Goal: Task Accomplishment & Management: Complete application form

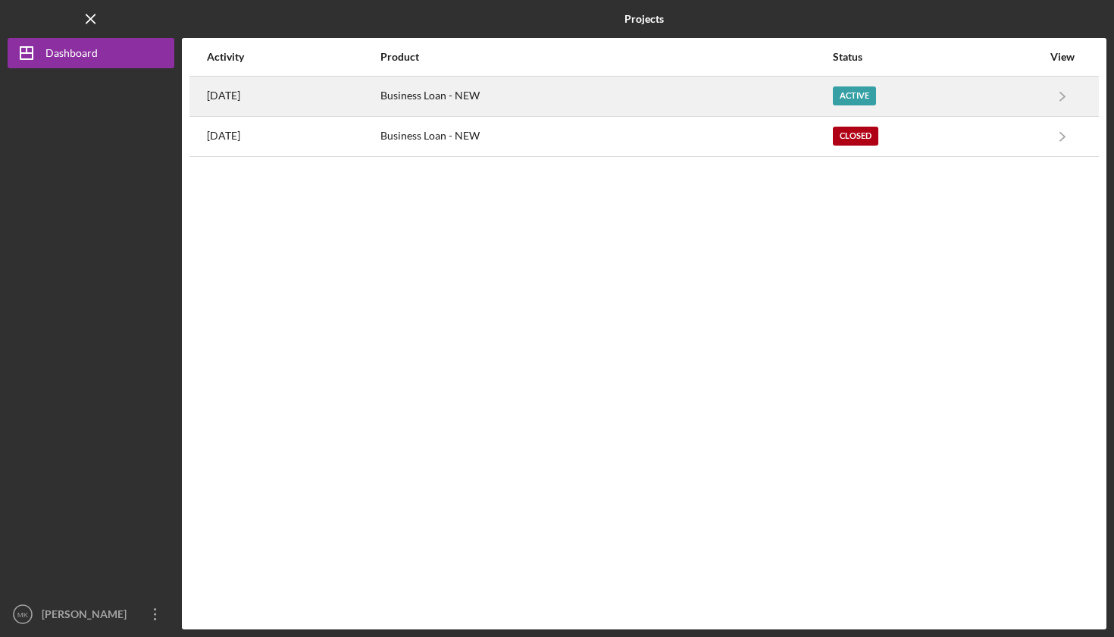
click at [860, 87] on div "Active" at bounding box center [854, 95] width 43 height 19
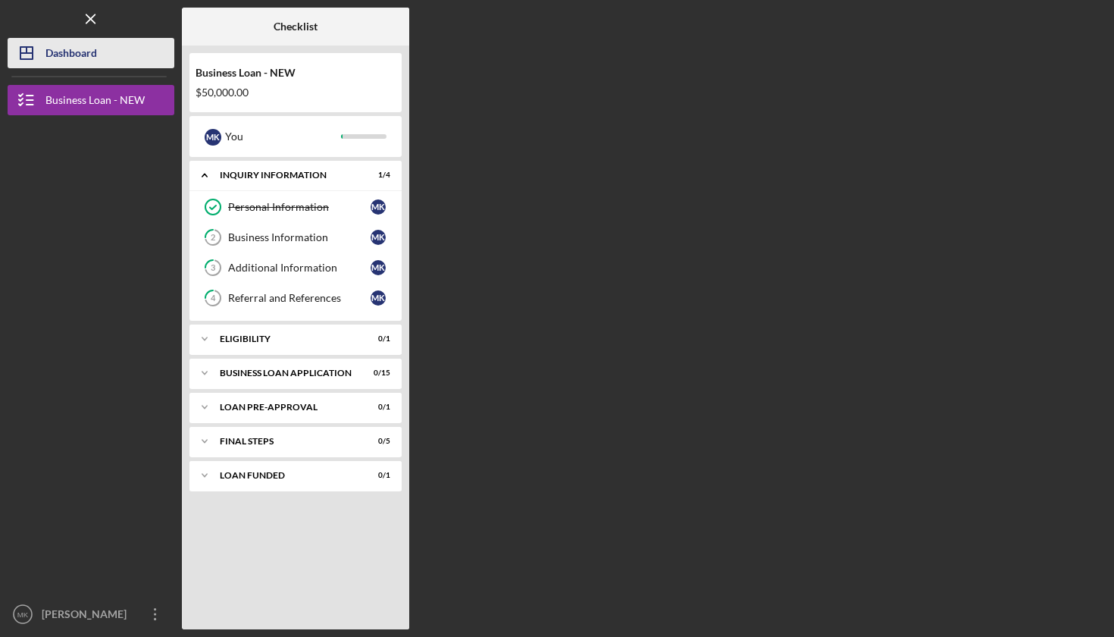
click at [69, 57] on div "Dashboard" at bounding box center [71, 55] width 52 height 34
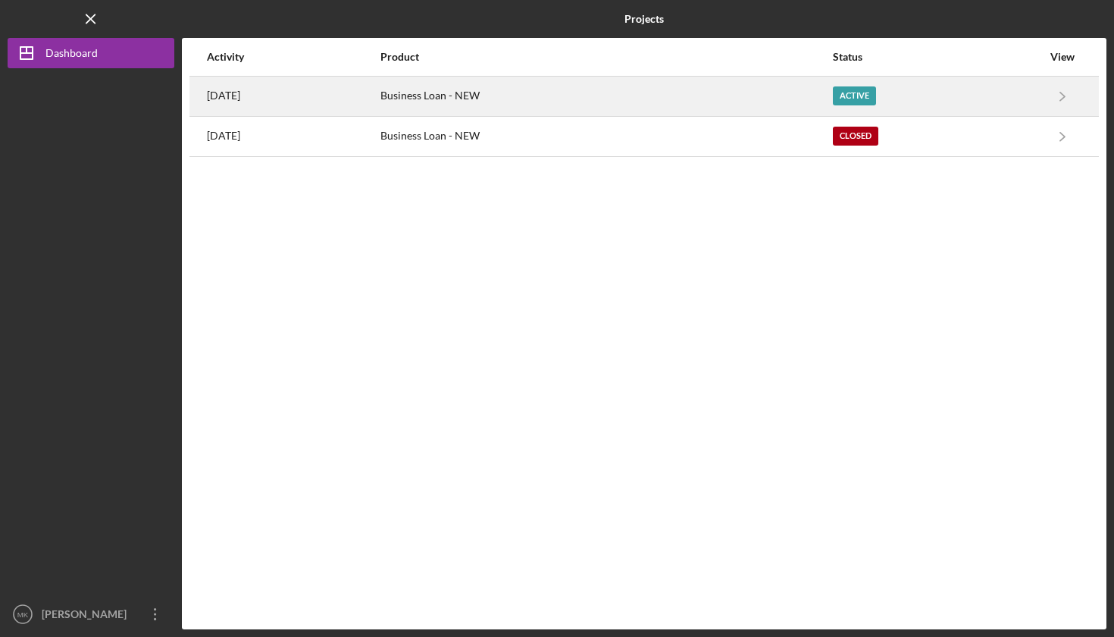
click at [548, 98] on div "Business Loan - NEW" at bounding box center [606, 96] width 451 height 38
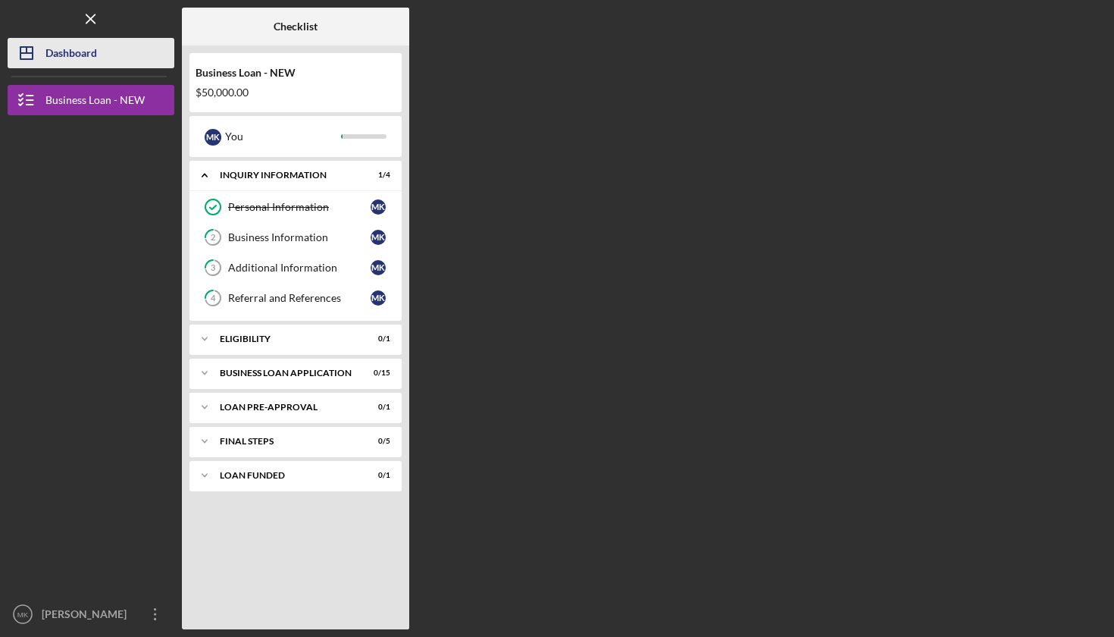
click at [86, 46] on div "Dashboard" at bounding box center [71, 55] width 52 height 34
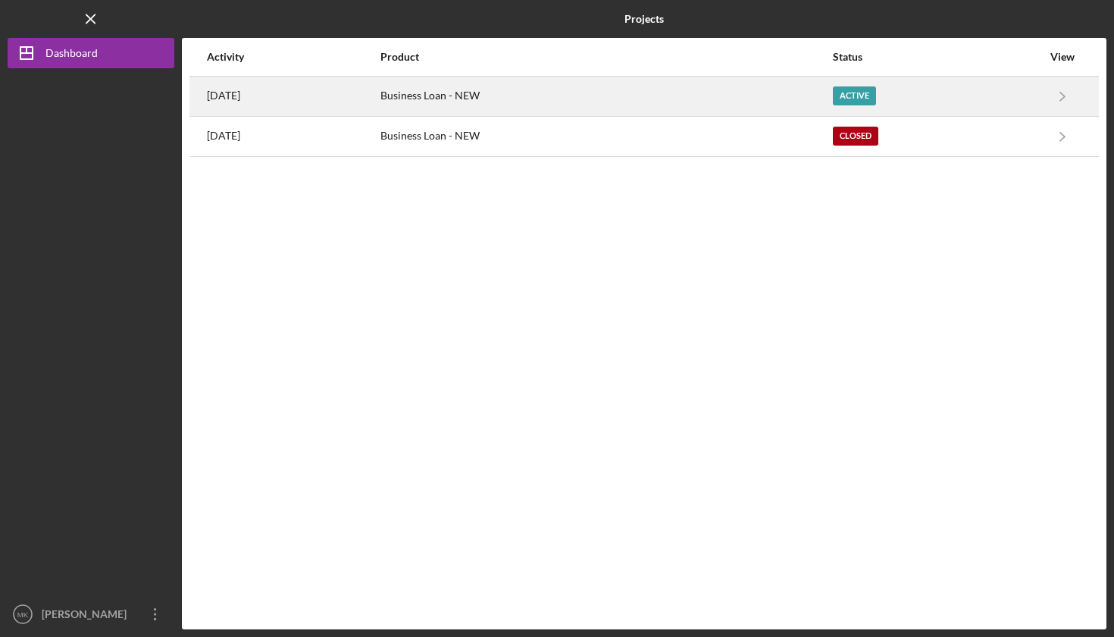
click at [649, 97] on div "Business Loan - NEW" at bounding box center [606, 96] width 451 height 38
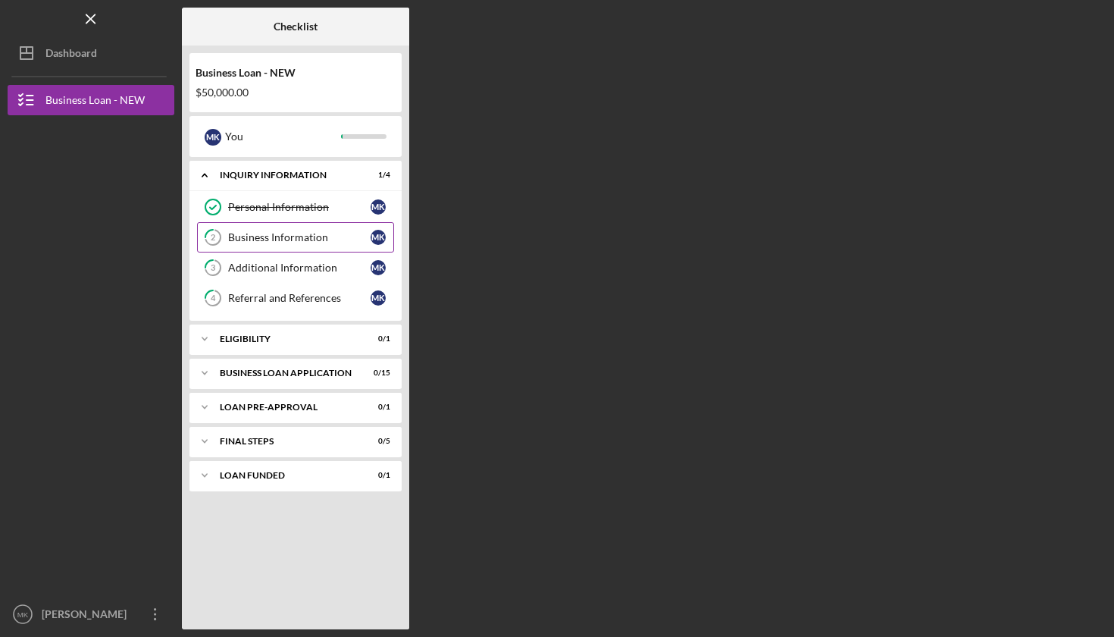
click at [292, 236] on div "Business Information" at bounding box center [299, 237] width 143 height 12
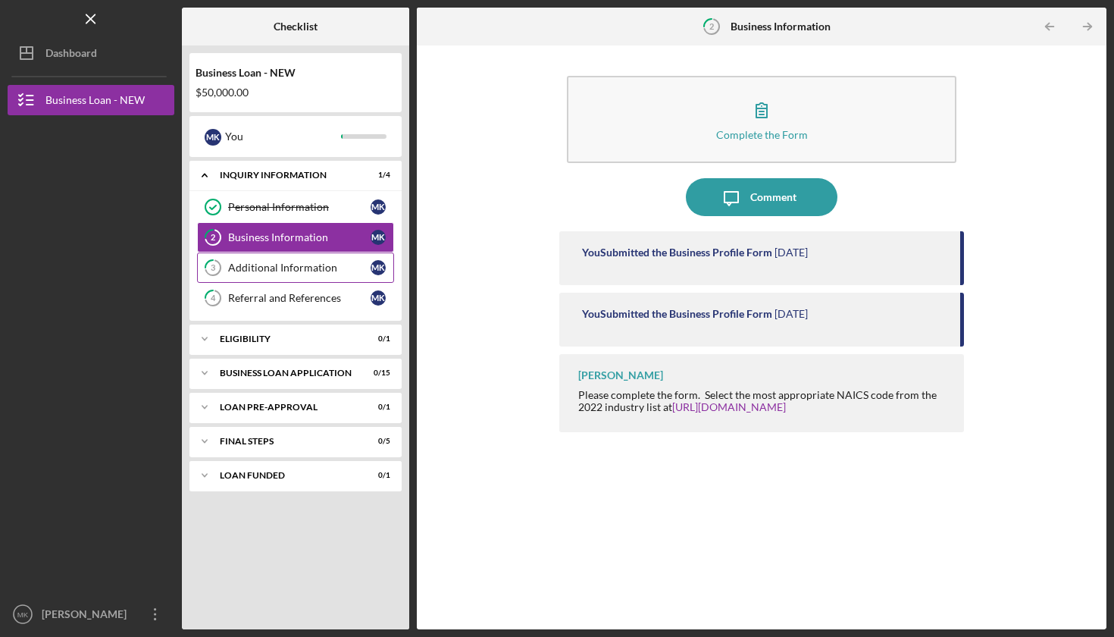
click at [274, 269] on div "Additional Information" at bounding box center [299, 268] width 143 height 12
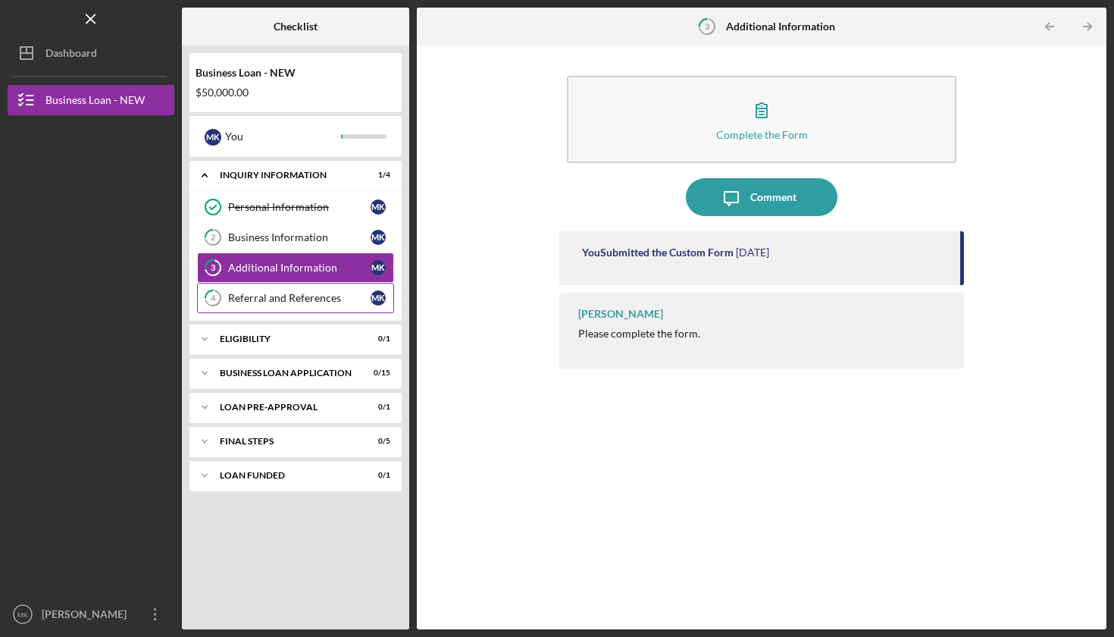
click at [273, 300] on div "Referral and References" at bounding box center [299, 298] width 143 height 12
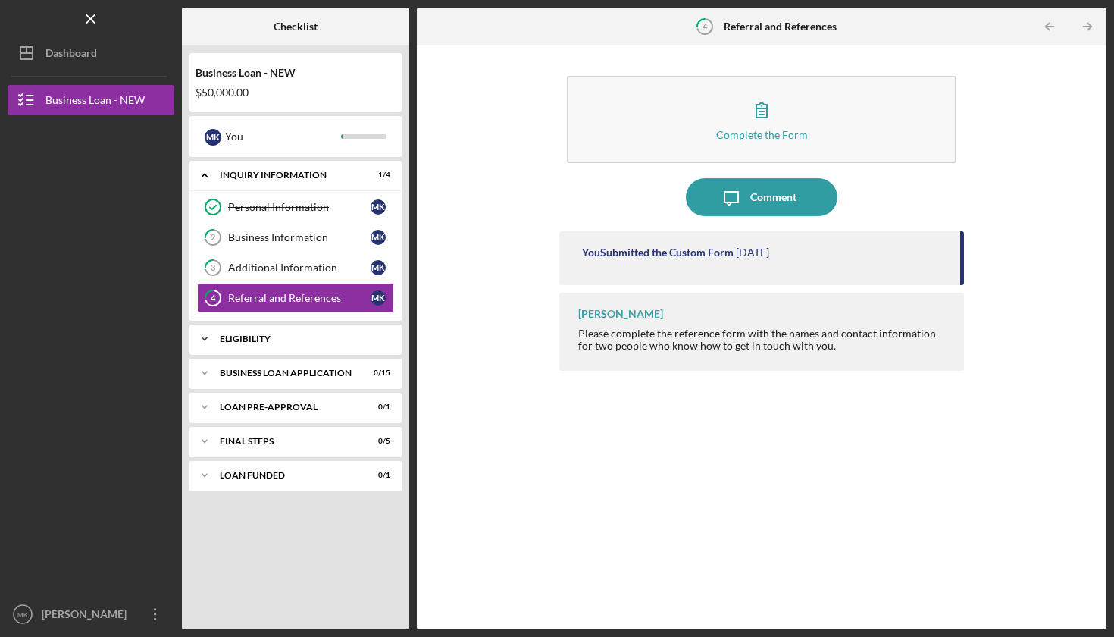
click at [277, 340] on div "ELIGIBILITY" at bounding box center [301, 338] width 163 height 9
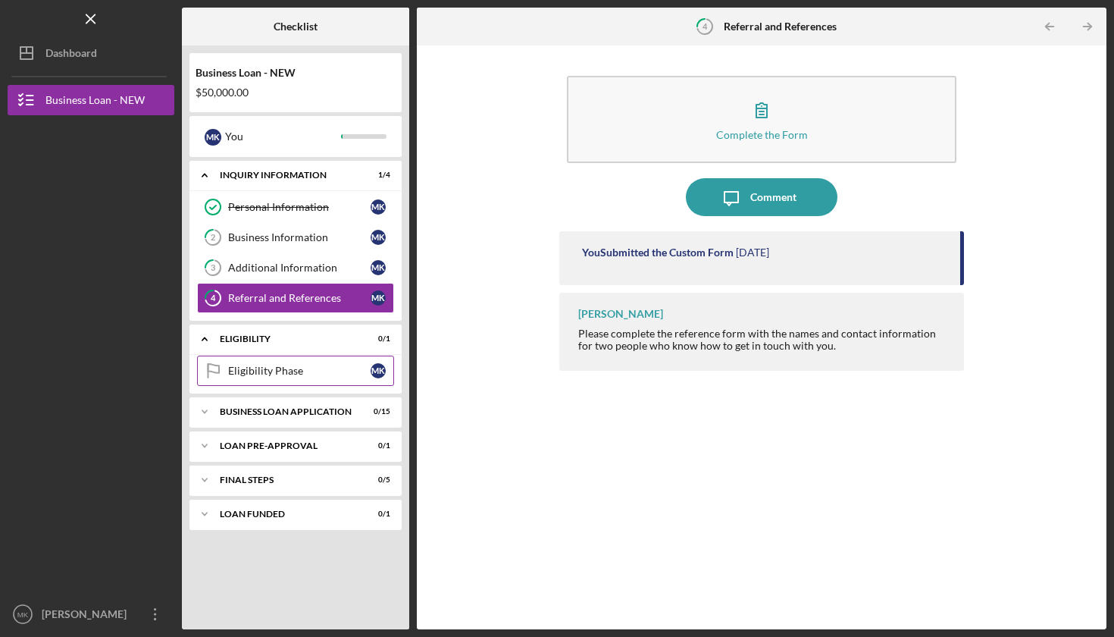
click at [269, 369] on div "Eligibility Phase" at bounding box center [299, 371] width 143 height 12
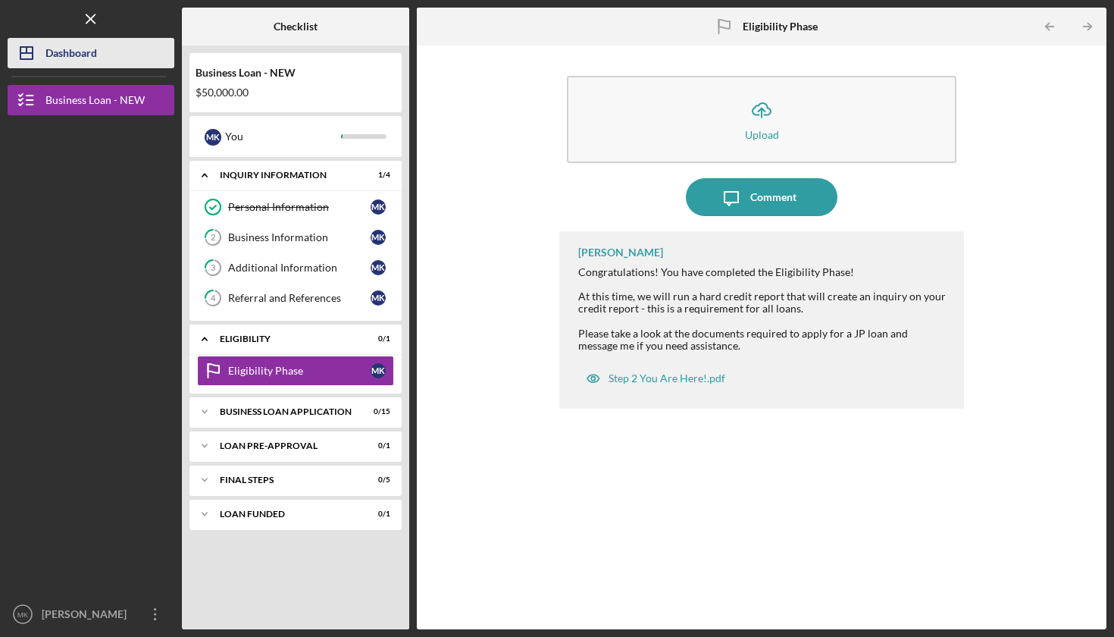
click at [94, 60] on div "Dashboard" at bounding box center [71, 55] width 52 height 34
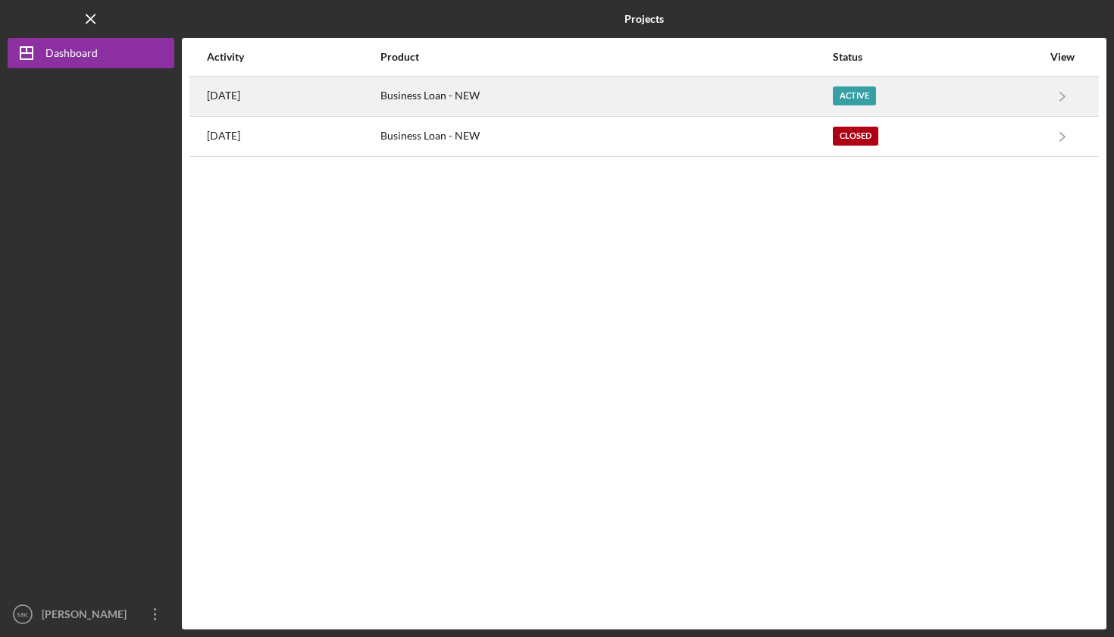
click at [613, 93] on div "Business Loan - NEW" at bounding box center [606, 96] width 451 height 38
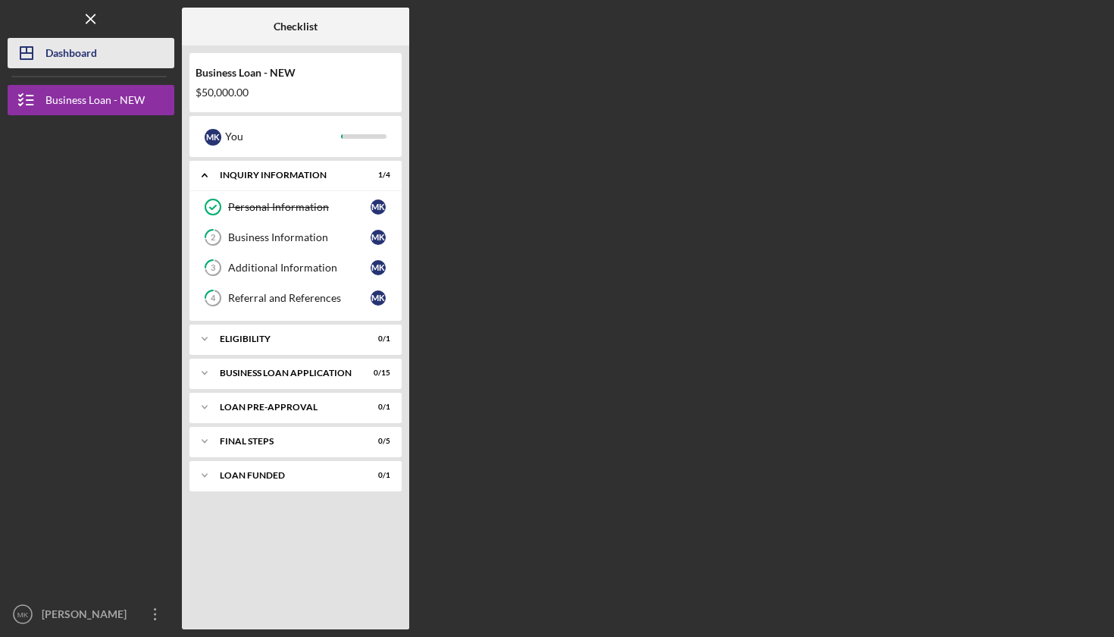
click at [77, 55] on div "Dashboard" at bounding box center [71, 55] width 52 height 34
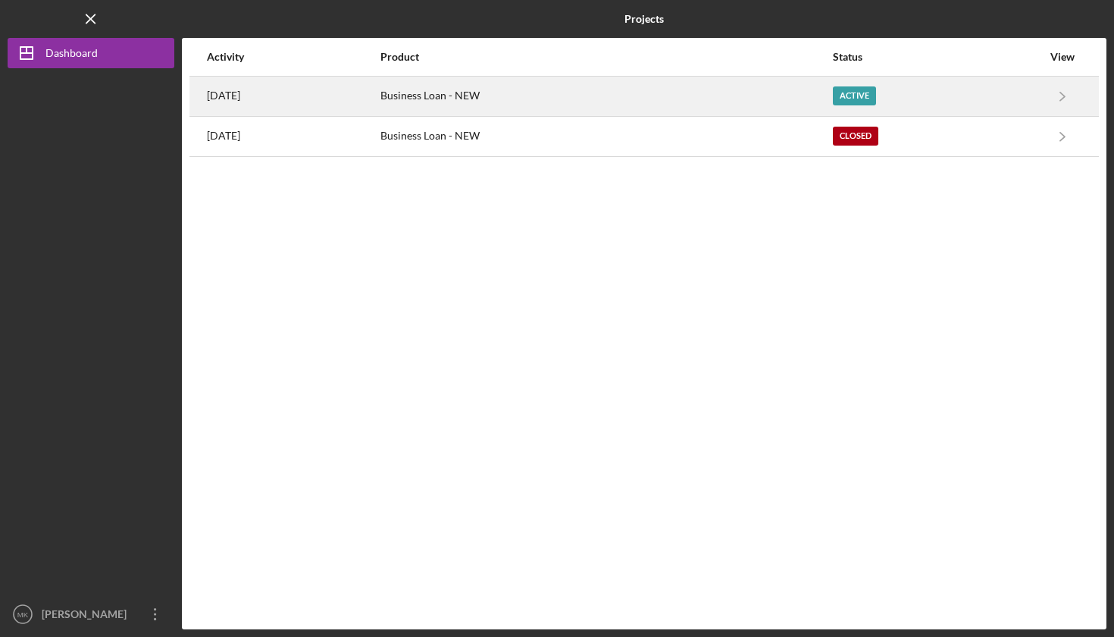
click at [534, 92] on div "Business Loan - NEW" at bounding box center [606, 96] width 451 height 38
